Goal: Check status

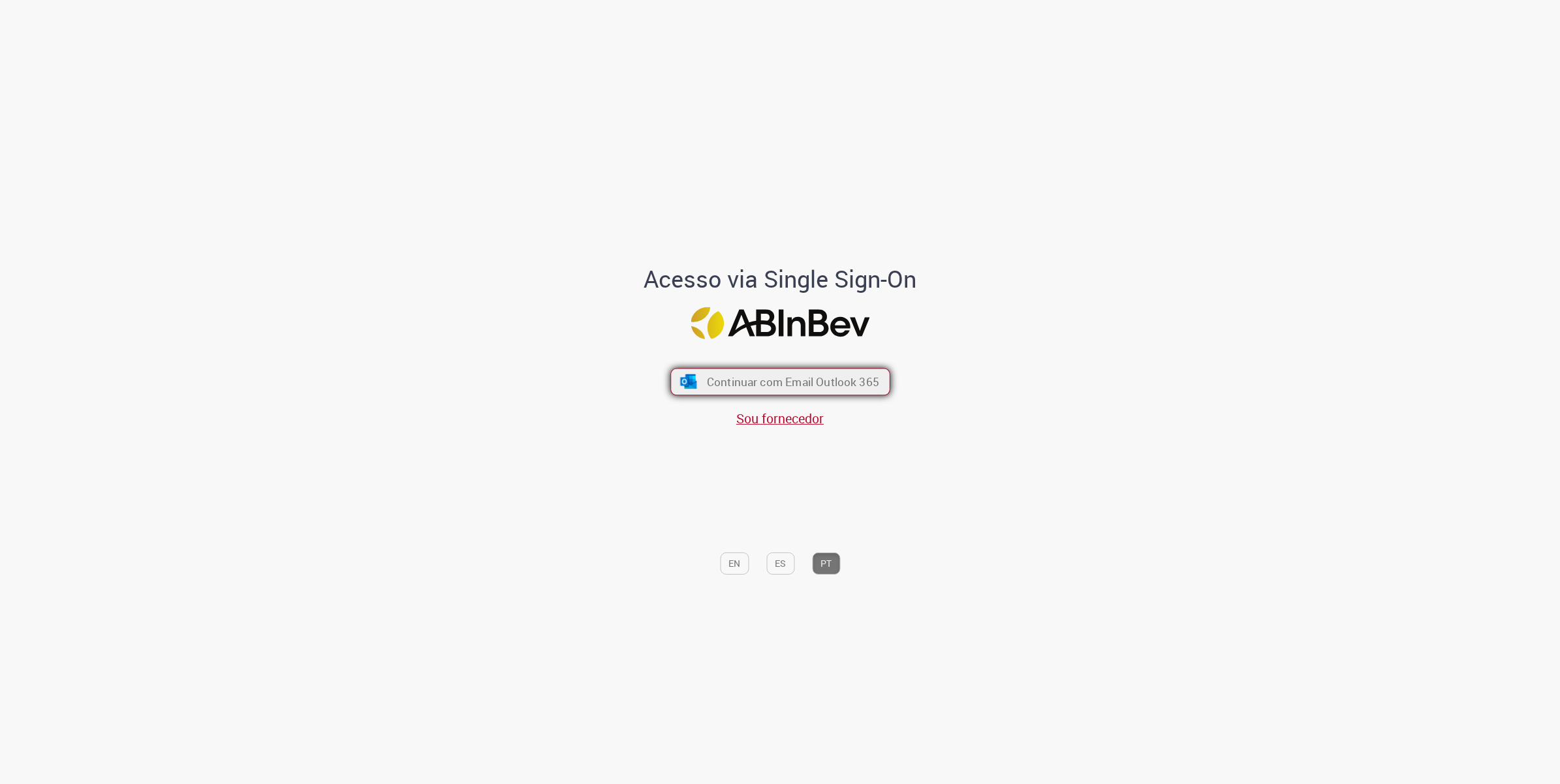
drag, startPoint x: 842, startPoint y: 373, endPoint x: 855, endPoint y: 373, distance: 13.0
click at [855, 374] on span "Continuar com Email Outlook 365" at bounding box center [792, 381] width 172 height 15
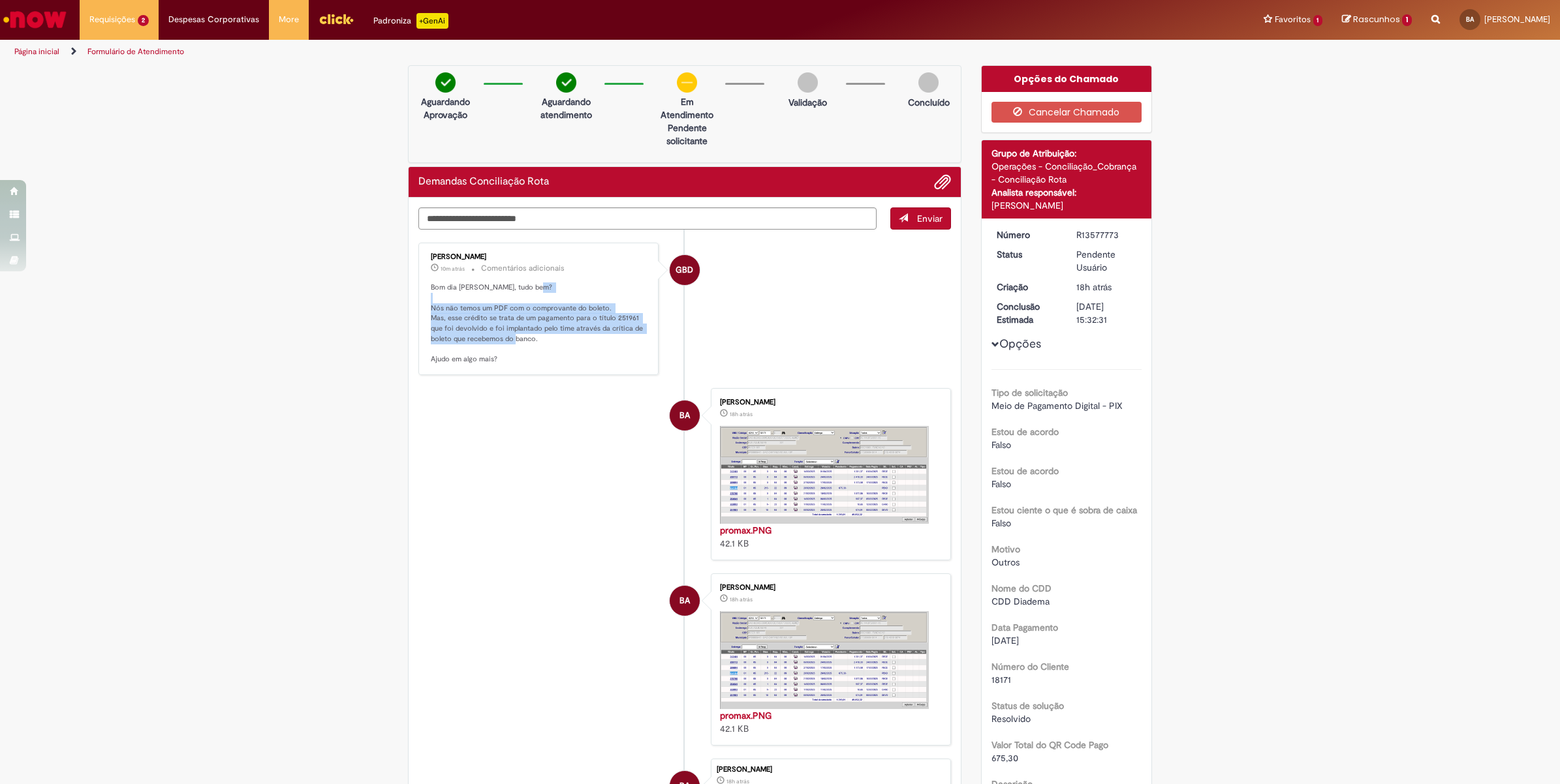
drag, startPoint x: 439, startPoint y: 304, endPoint x: 643, endPoint y: 343, distance: 207.7
click at [643, 343] on div "Gabriely Barros De Lira 10m atrás 10 minutos atrás Comentários adicionais Bom d…" at bounding box center [538, 308] width 233 height 125
click at [863, 369] on li "GBD Gabriely Barros De Lira 10m atrás 10 minutos atrás Comentários adicionais B…" at bounding box center [685, 308] width 533 height 132
click at [991, 679] on span "18171" at bounding box center [1001, 680] width 20 height 12
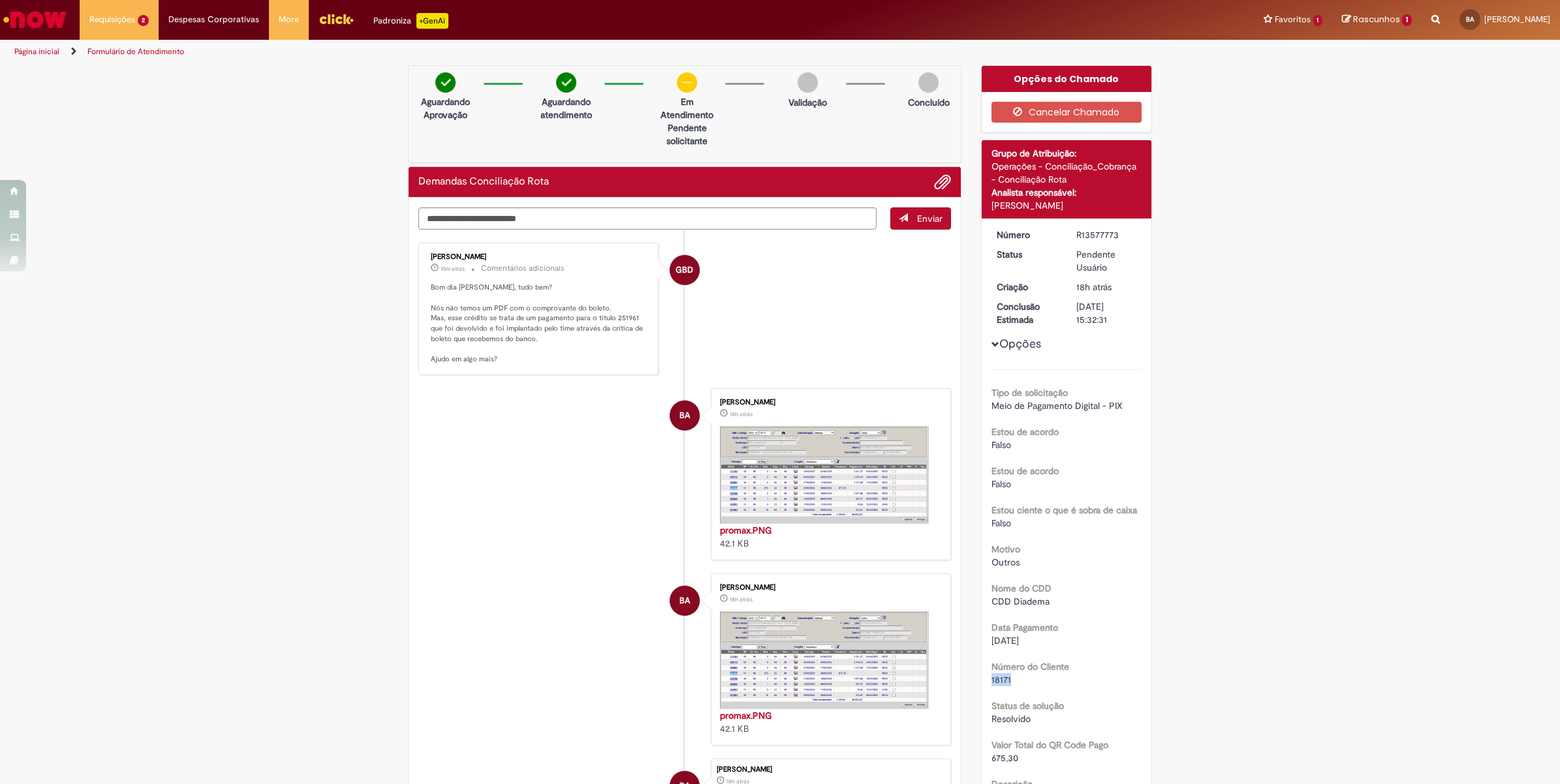
copy span "18171"
click at [610, 378] on ul "GBD Gabriely Barros De Lira 11m atrás 11 minutos atrás Comentários adicionais B…" at bounding box center [685, 551] width 533 height 643
